Goal: Find specific page/section: Find specific page/section

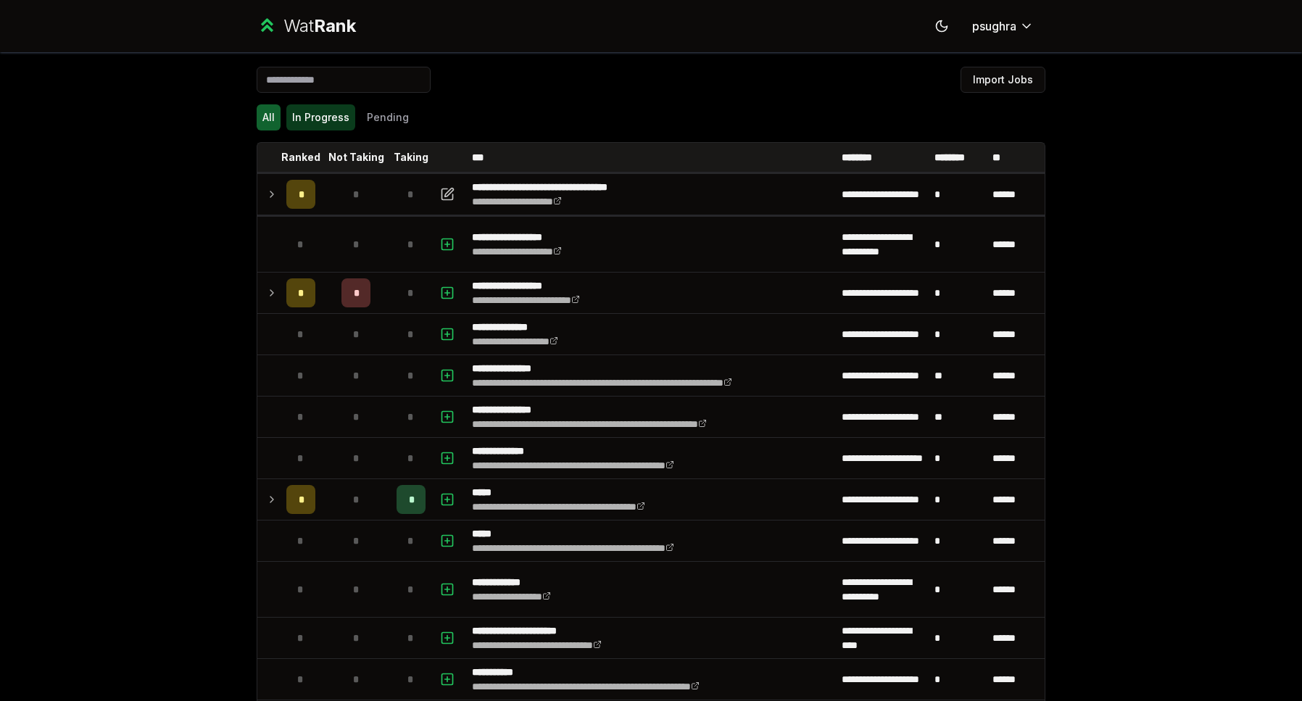
click at [317, 117] on button "In Progress" at bounding box center [320, 117] width 69 height 26
click at [314, 119] on button "In Progress" at bounding box center [320, 117] width 69 height 26
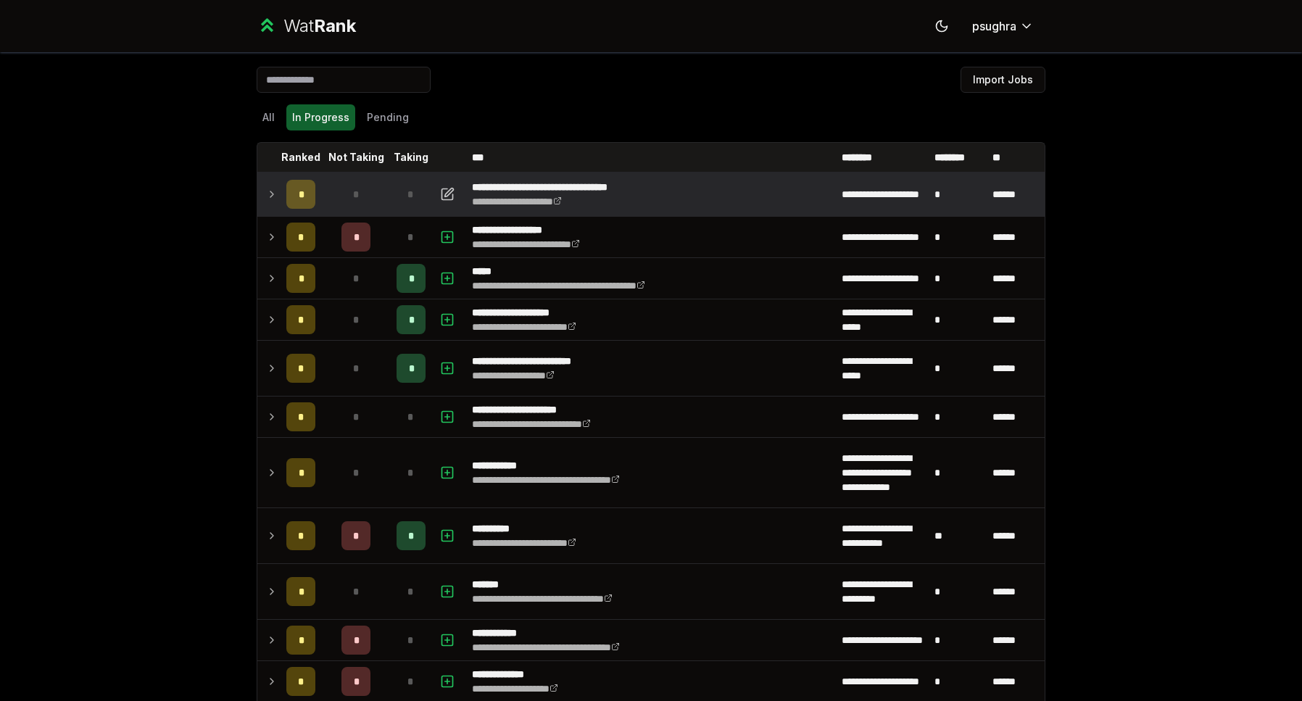
click at [266, 197] on icon at bounding box center [272, 194] width 12 height 17
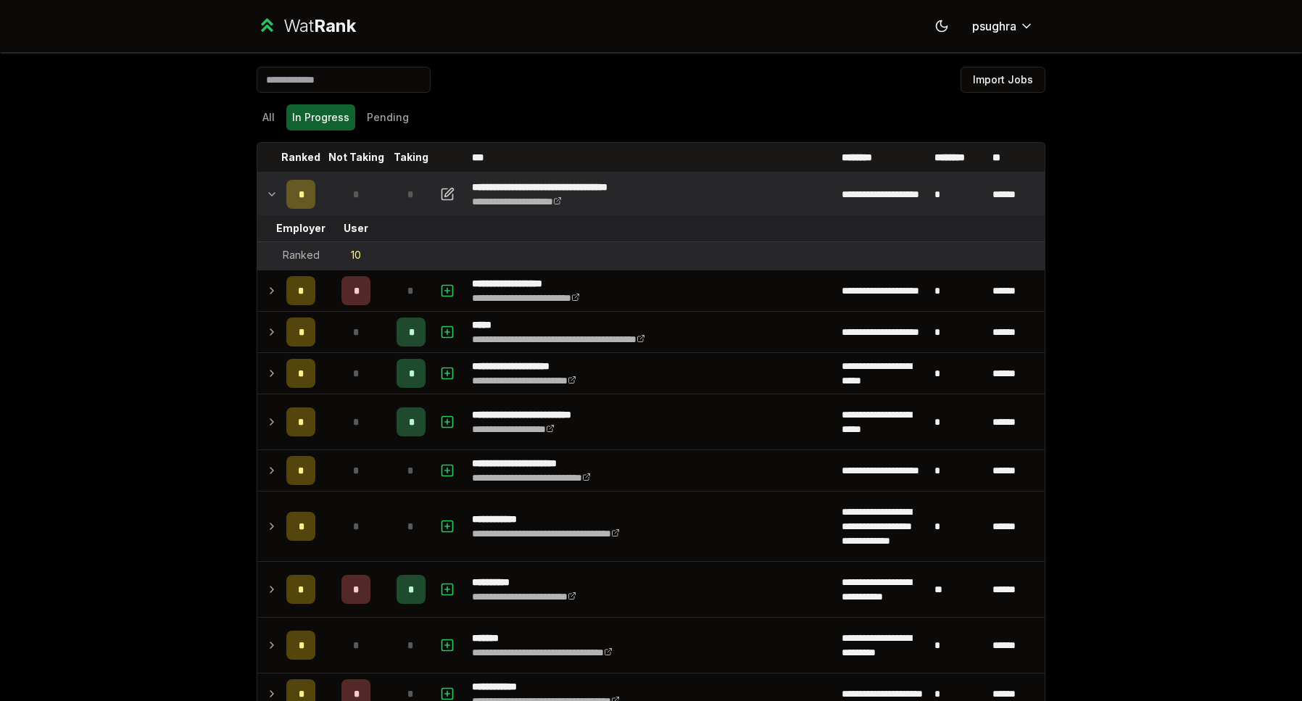
click at [266, 197] on icon at bounding box center [272, 194] width 12 height 17
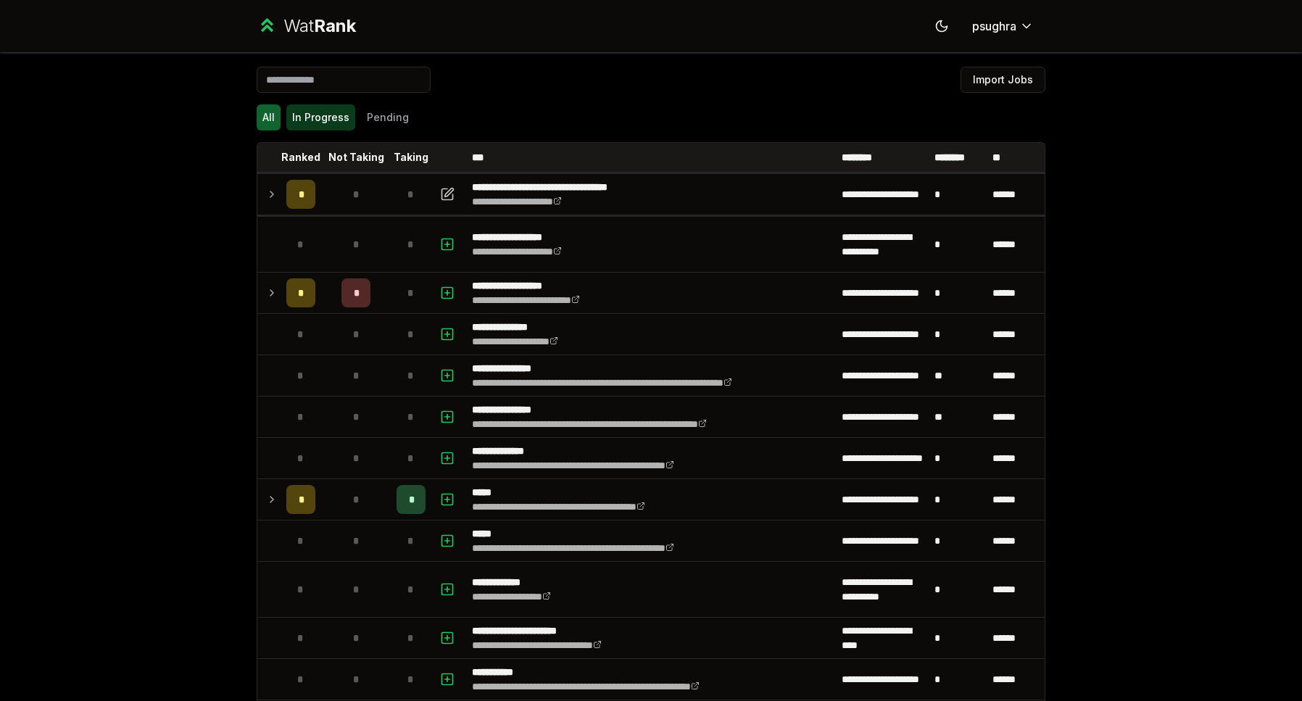
click at [286, 107] on button "In Progress" at bounding box center [320, 117] width 69 height 26
click at [334, 126] on button "In Progress" at bounding box center [320, 117] width 69 height 26
